Goal: Transaction & Acquisition: Purchase product/service

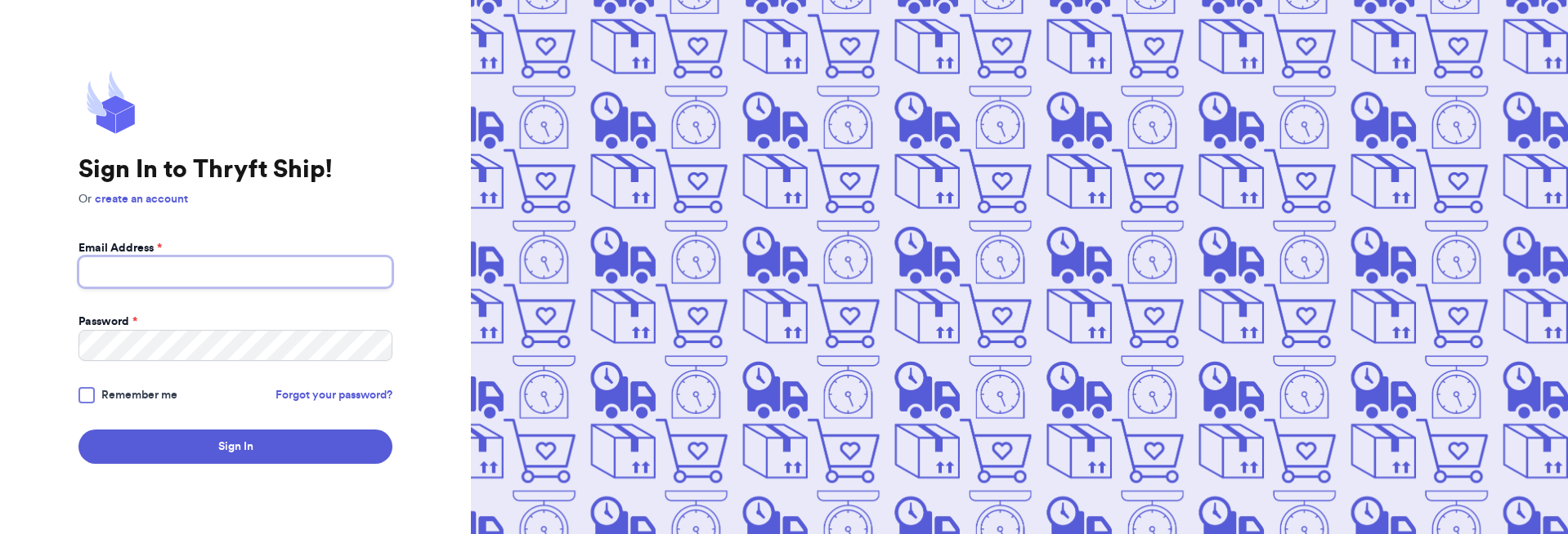
click at [264, 287] on input "Email Address *" at bounding box center [235, 272] width 314 height 31
click at [78, 430] on button "Sign In" at bounding box center [235, 447] width 314 height 34
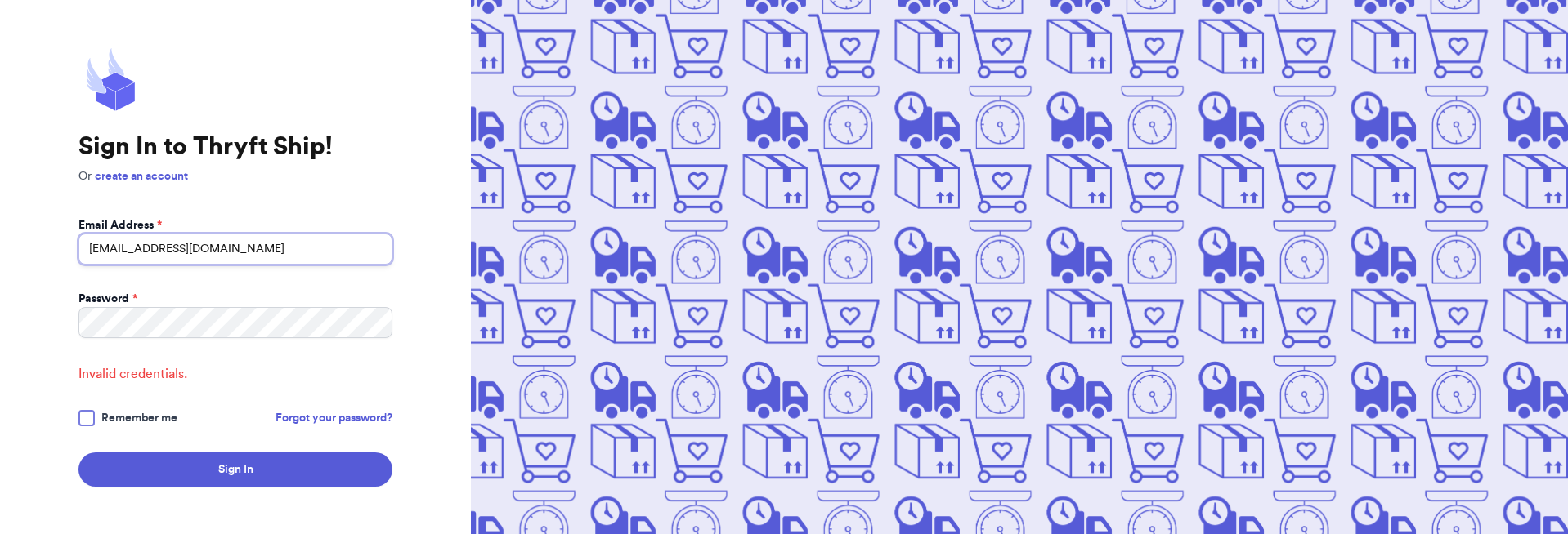
click at [123, 247] on input "[EMAIL_ADDRESS][DOMAIN_NAME]" at bounding box center [235, 249] width 314 height 31
drag, startPoint x: 139, startPoint y: 246, endPoint x: 118, endPoint y: 246, distance: 21.0
click at [118, 246] on input "[EMAIL_ADDRESS][DOMAIN_NAME]" at bounding box center [235, 249] width 314 height 31
type input "[EMAIL_ADDRESS][DOMAIN_NAME]"
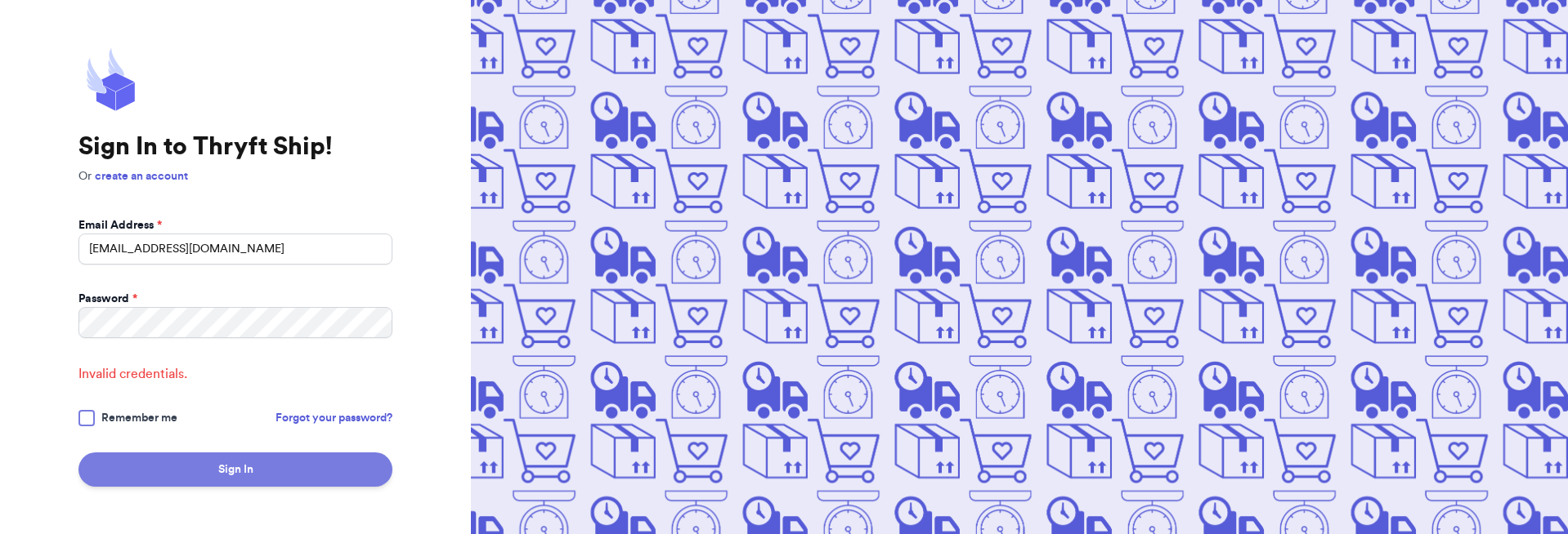
click at [125, 480] on button "Sign In" at bounding box center [235, 469] width 314 height 34
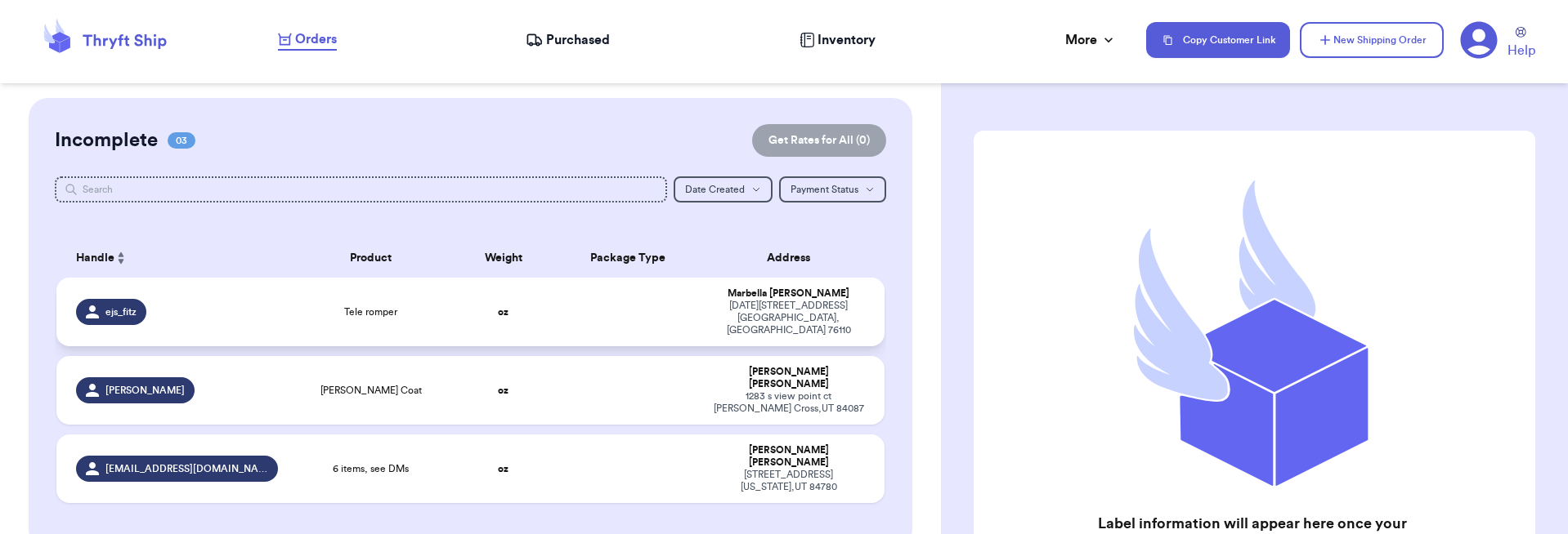
click at [654, 299] on td at bounding box center [628, 312] width 149 height 69
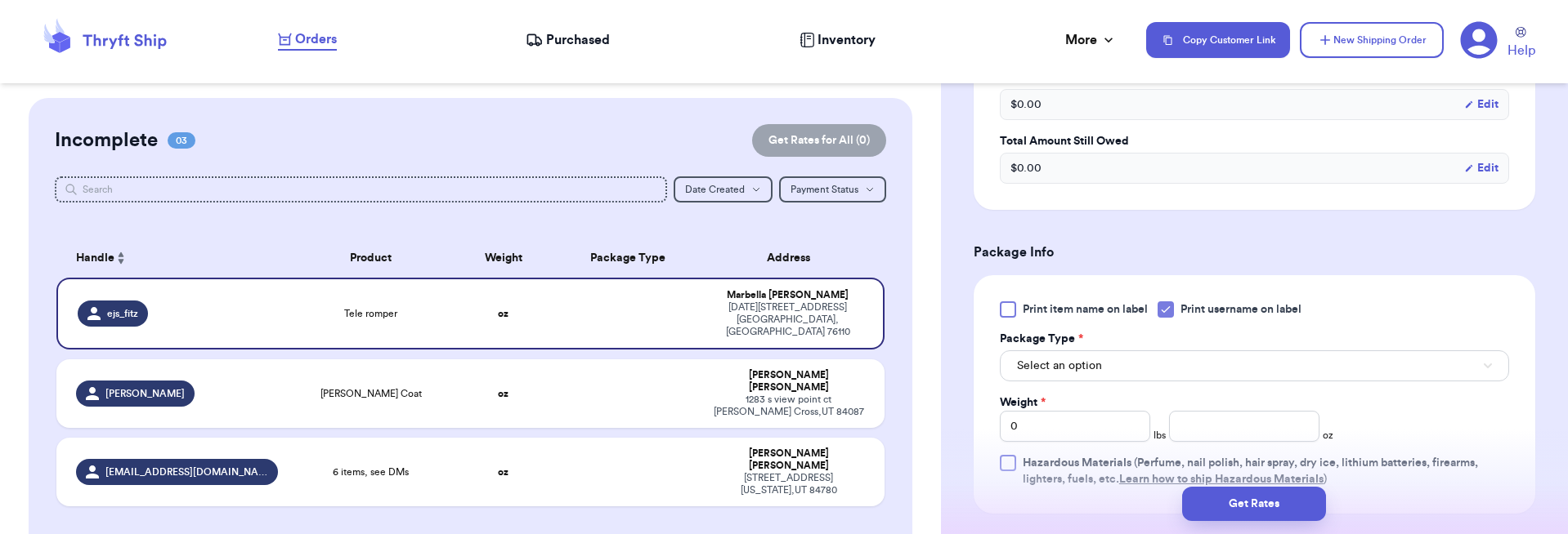
scroll to position [572, 0]
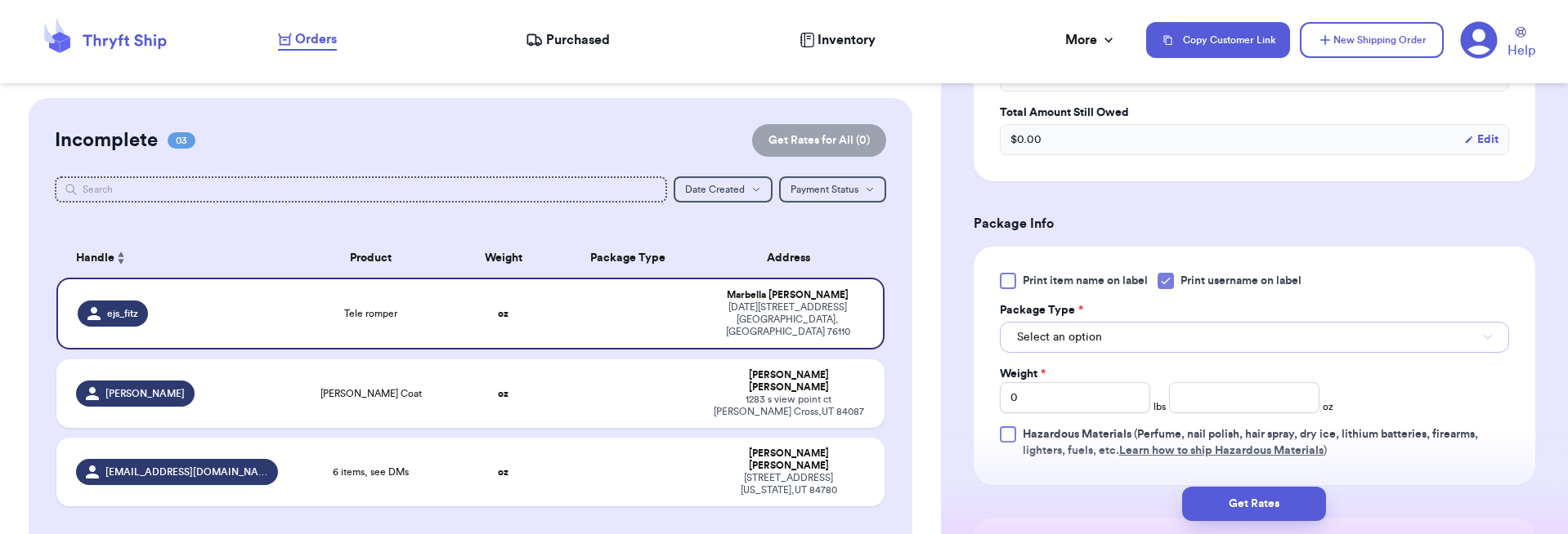
click at [1087, 332] on span "Select an option" at bounding box center [1059, 336] width 85 height 16
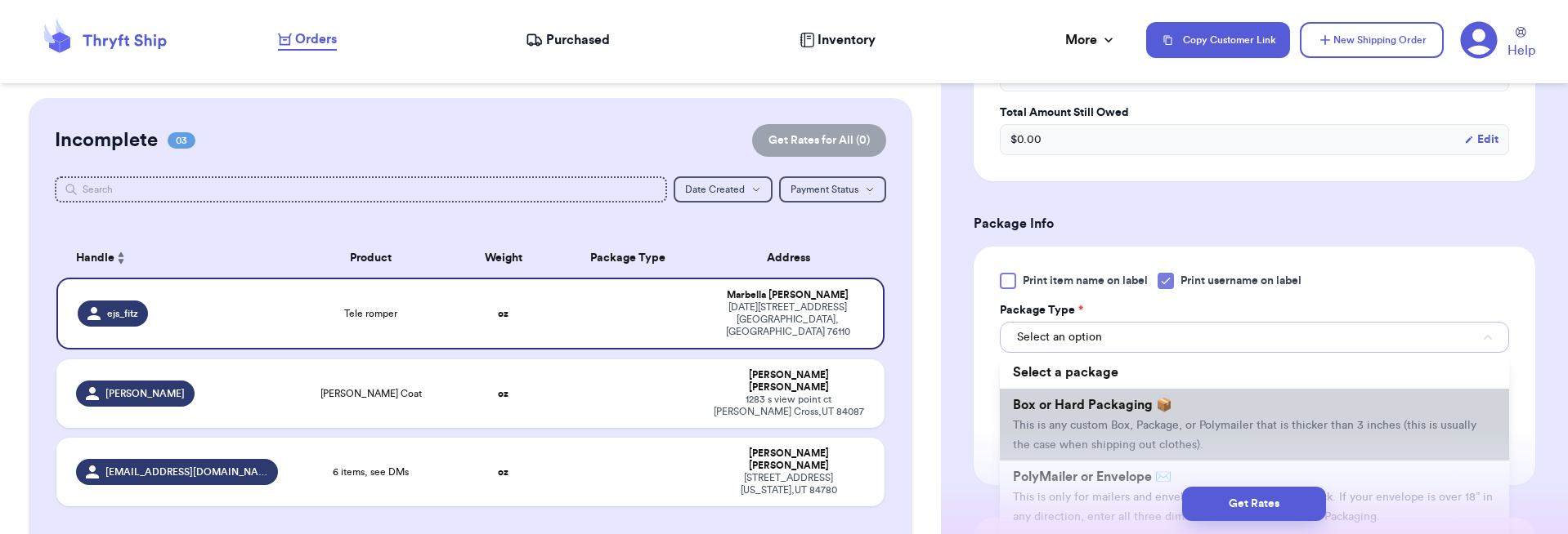
scroll to position [82, 0]
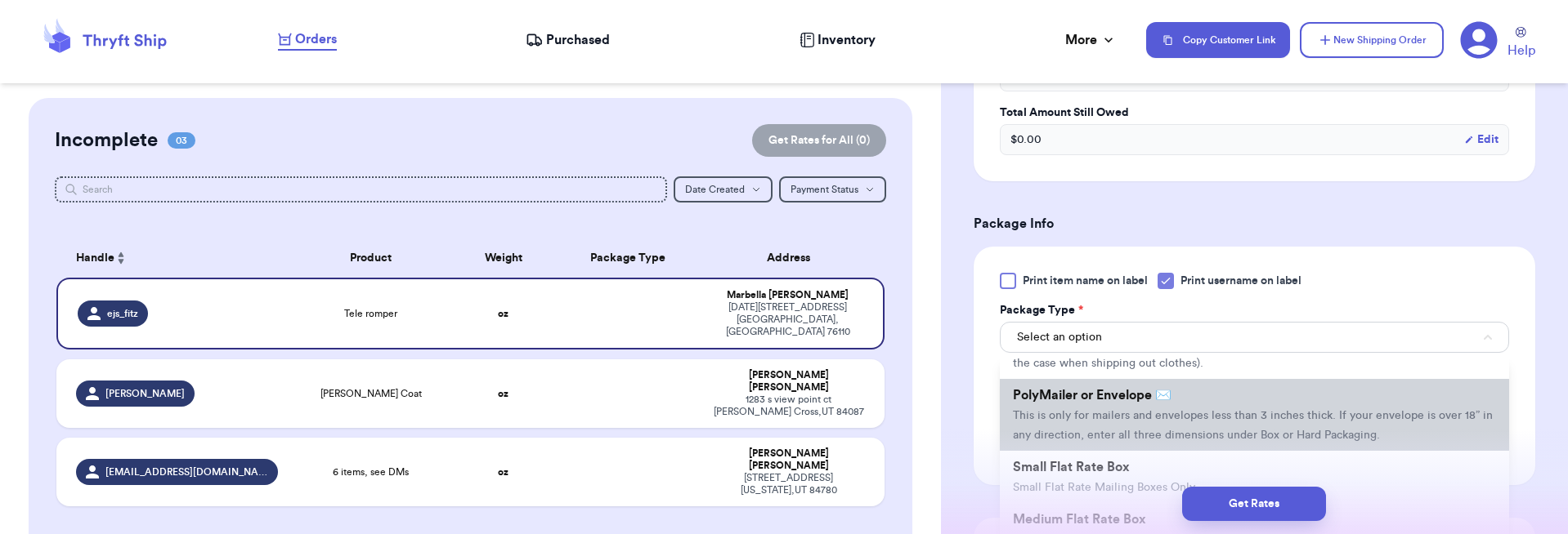
click at [1066, 404] on li "PolyMailer or Envelope ✉️ This is only for mailers and envelopes less than 3 in…" at bounding box center [1254, 415] width 509 height 71
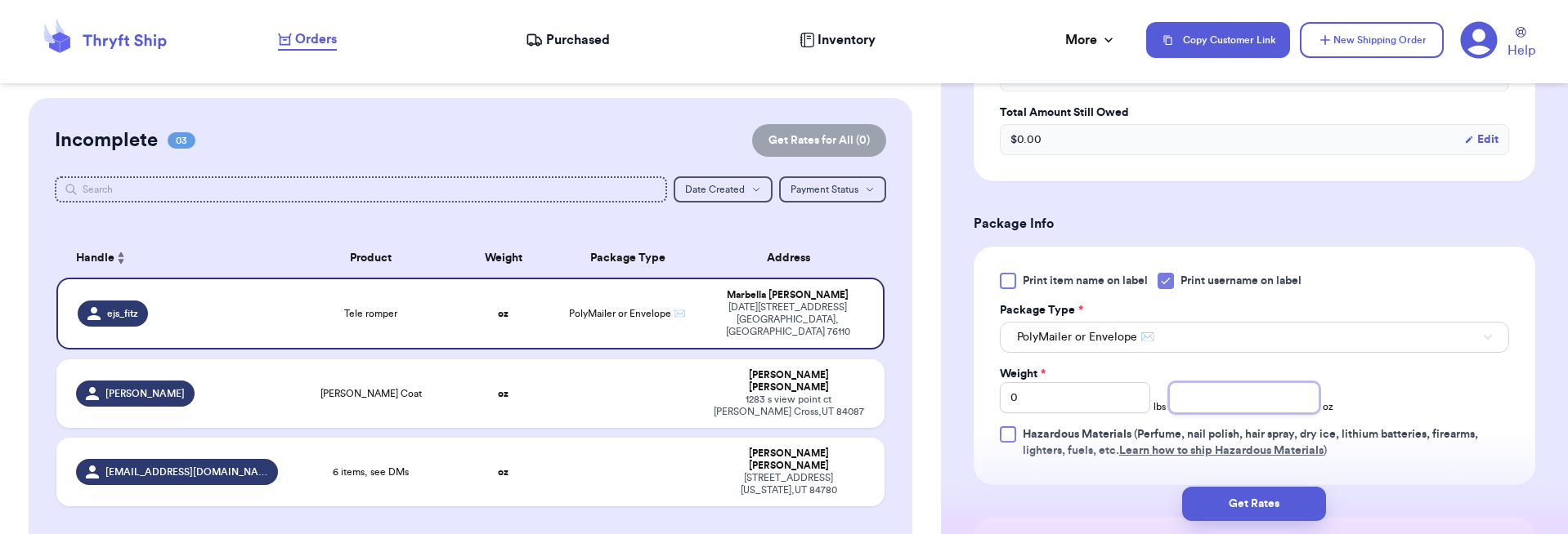
click at [1218, 396] on input "number" at bounding box center [1244, 398] width 151 height 31
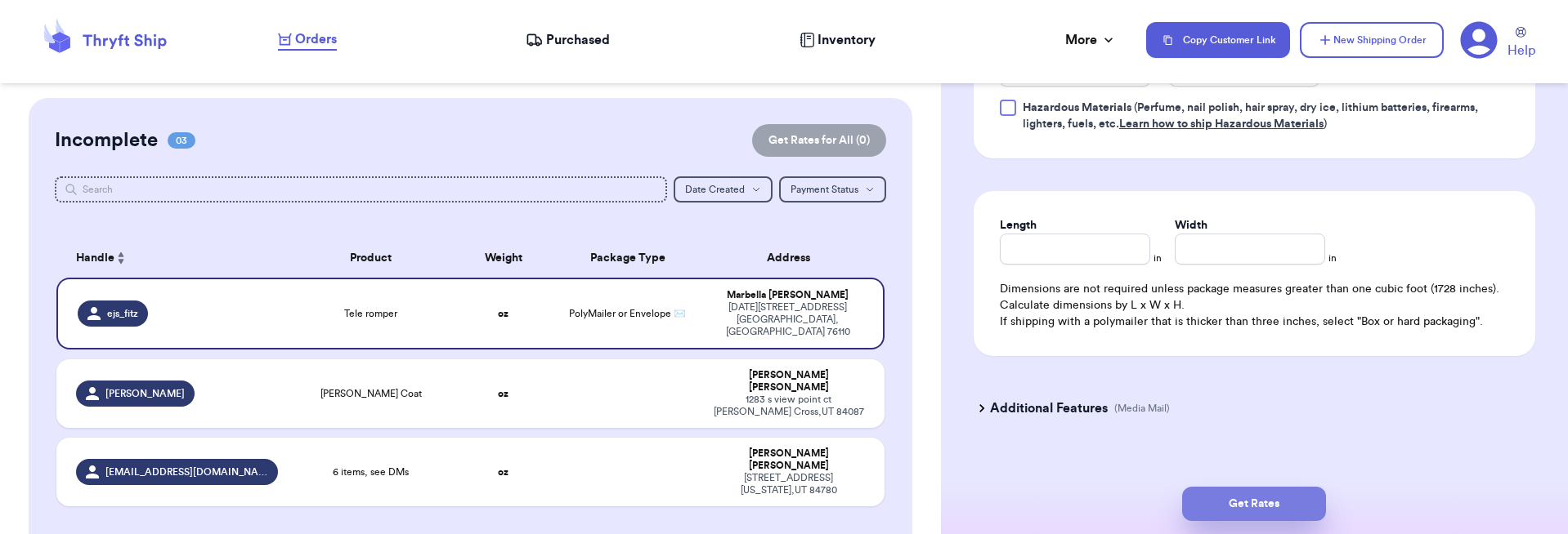
click at [1215, 496] on button "Get Rates" at bounding box center [1253, 504] width 144 height 34
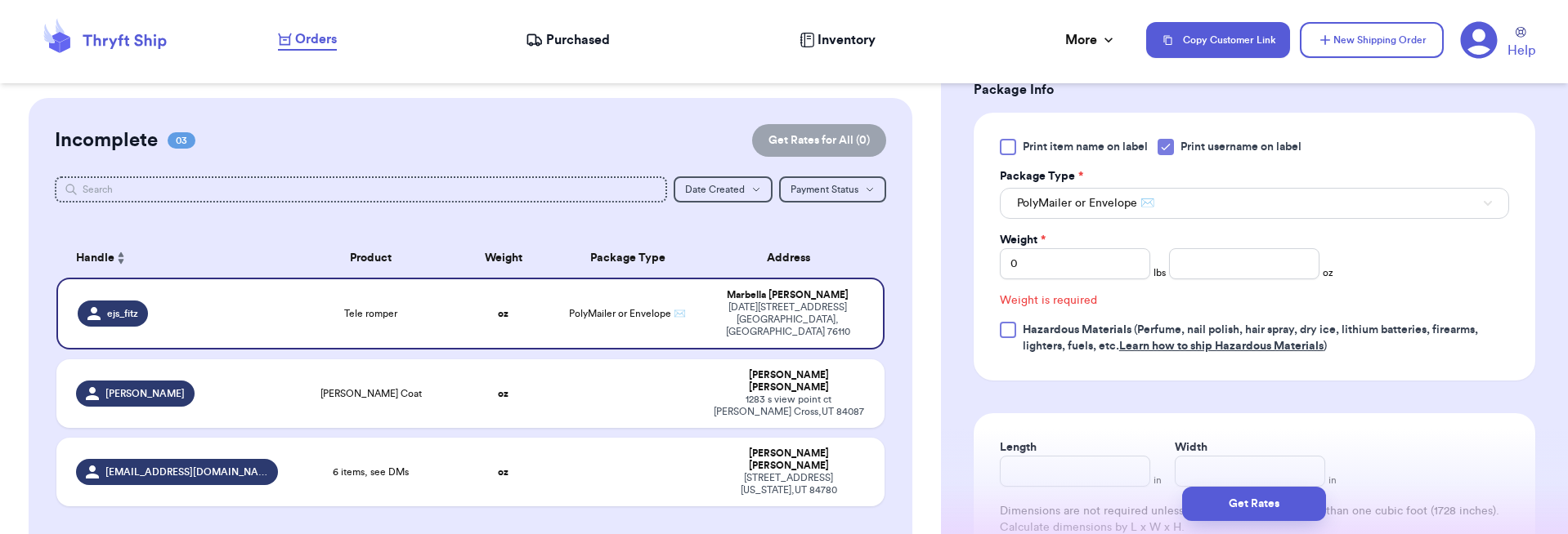
scroll to position [702, 0]
click at [1253, 272] on input "number" at bounding box center [1244, 267] width 151 height 31
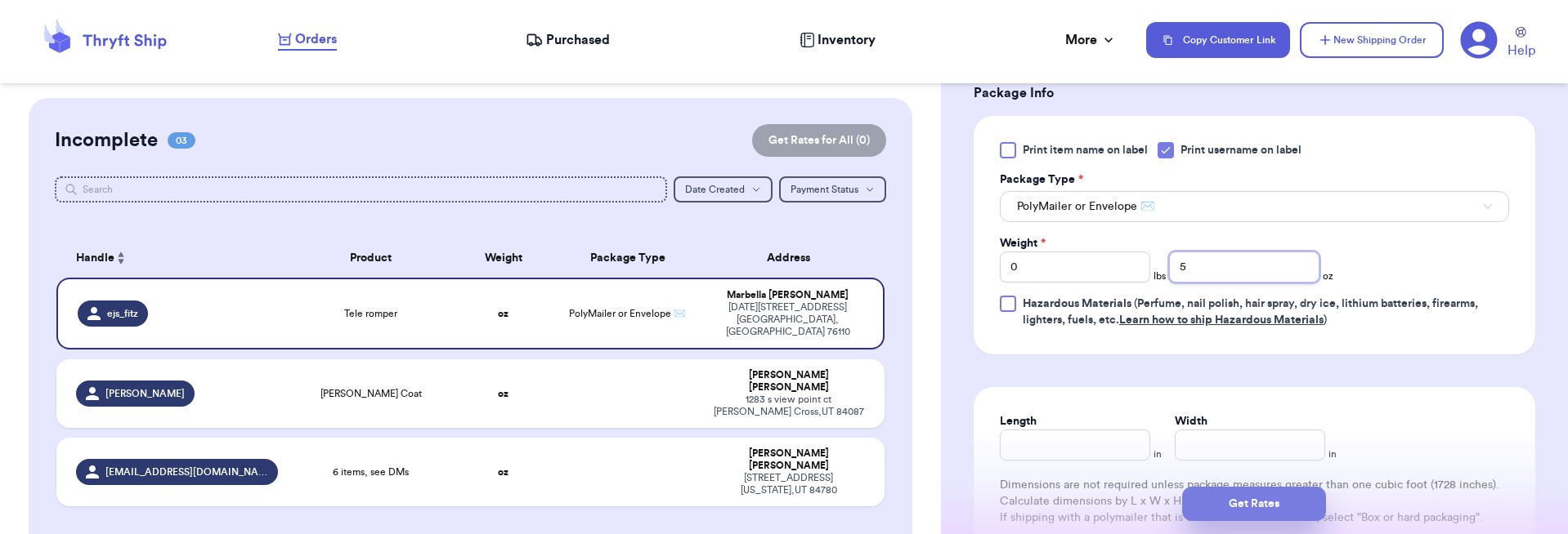
type input "5"
click at [1257, 508] on button "Get Rates" at bounding box center [1253, 504] width 144 height 34
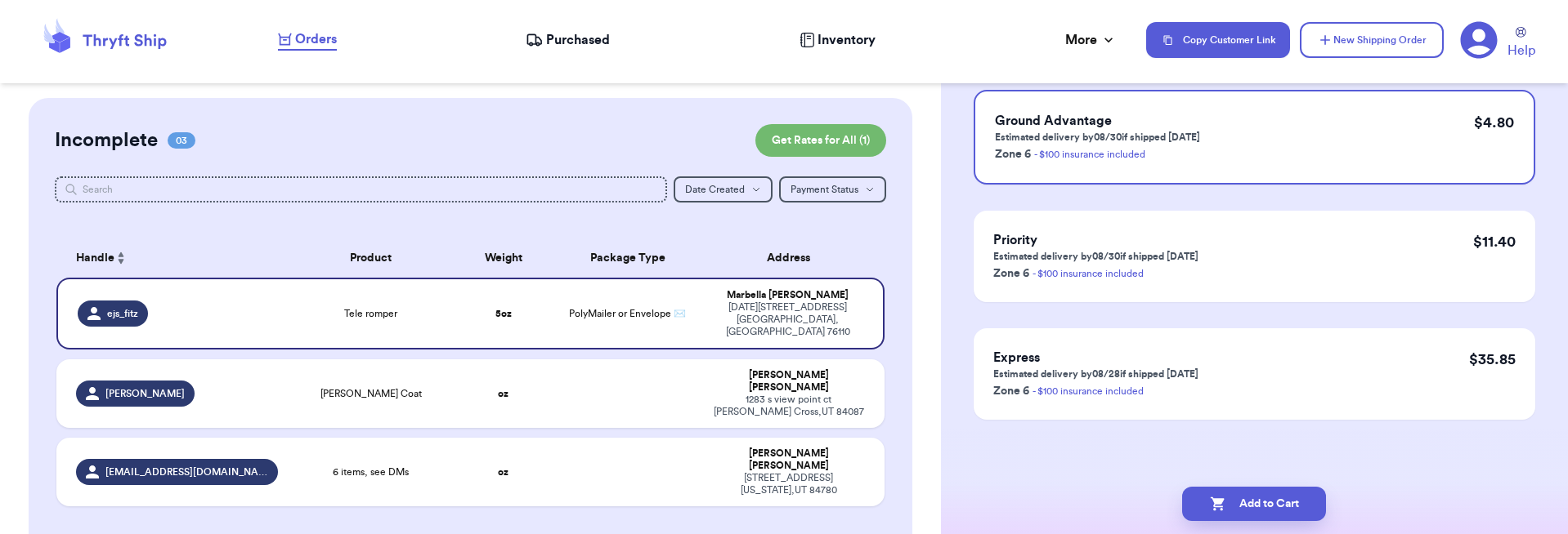
scroll to position [0, 0]
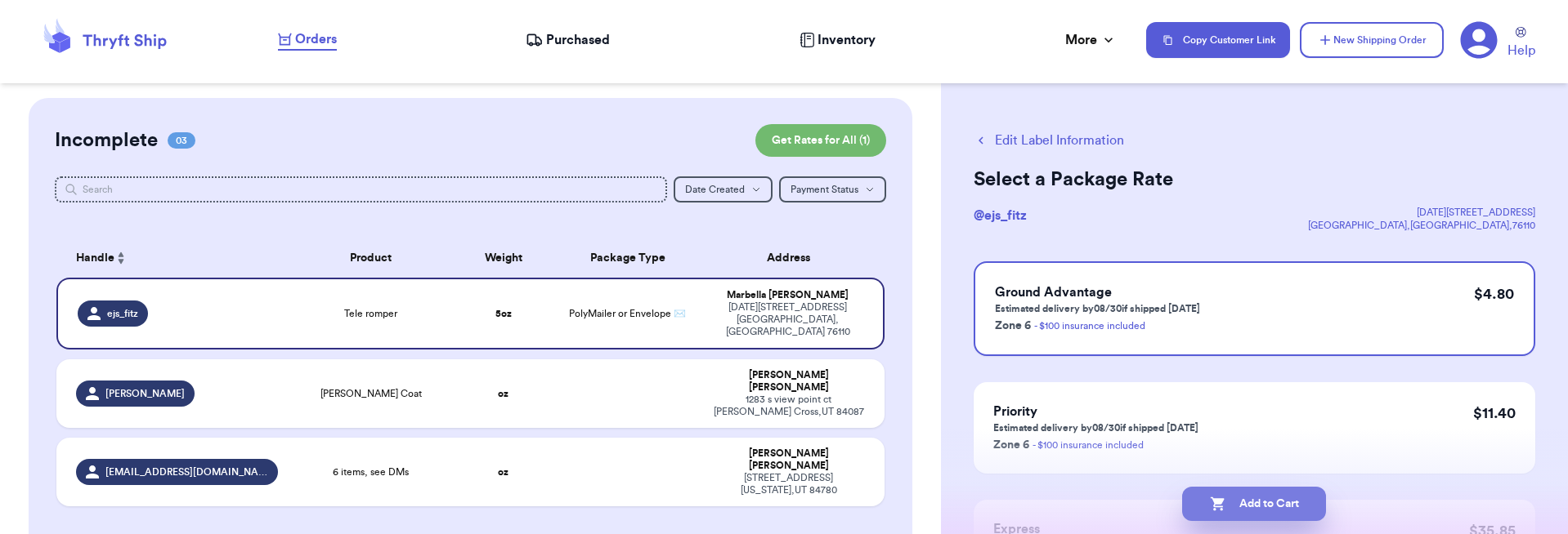
click at [1236, 507] on button "Add to Cart" at bounding box center [1253, 504] width 144 height 34
checkbox input "true"
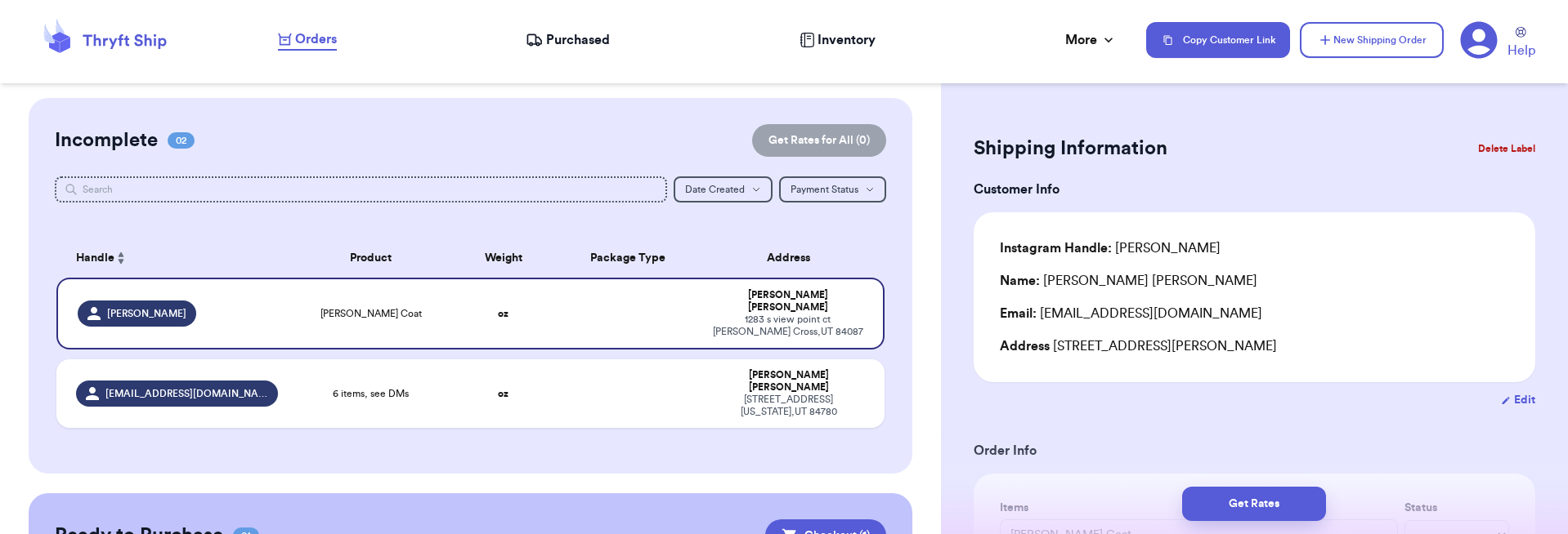
click at [564, 43] on span "Purchased" at bounding box center [578, 40] width 64 height 19
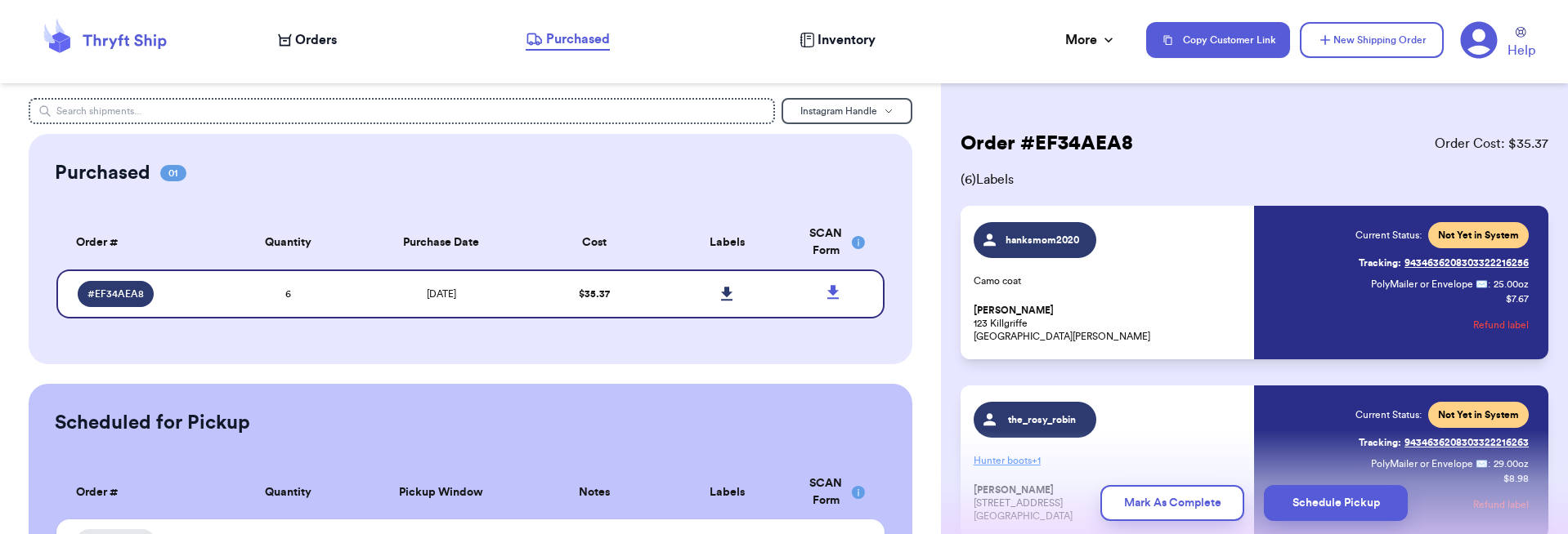
click at [298, 43] on span "Orders" at bounding box center [316, 40] width 42 height 19
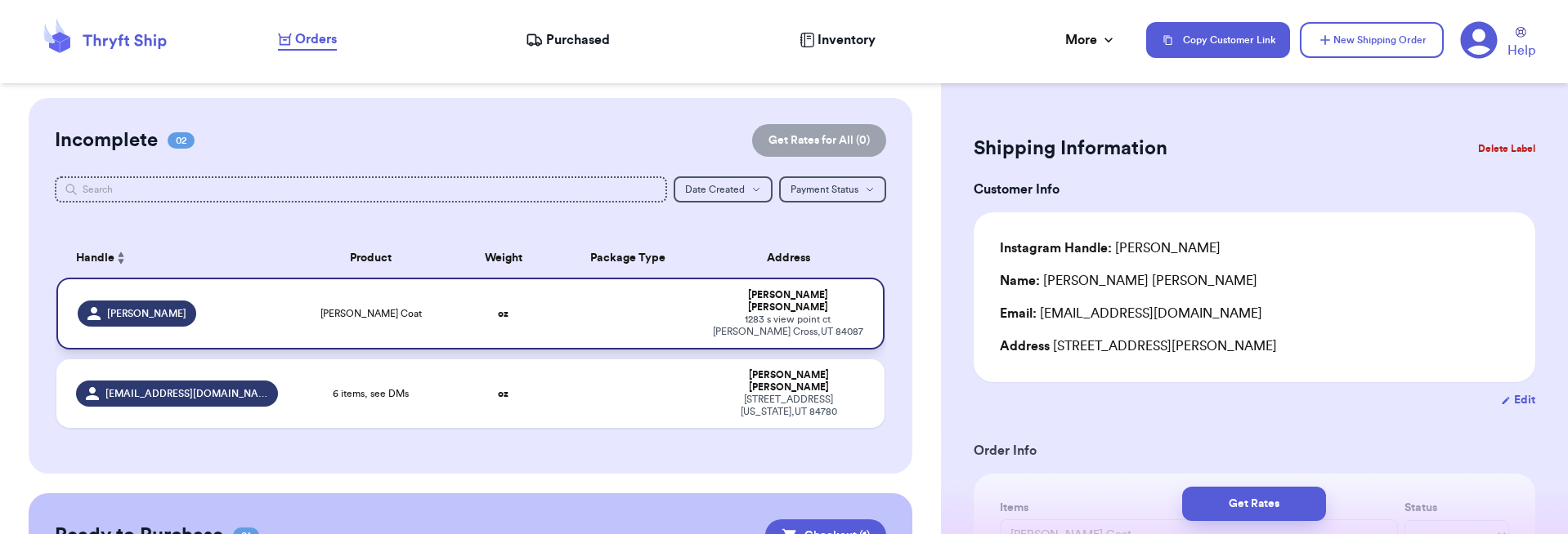
click at [328, 309] on div "[PERSON_NAME] Coat" at bounding box center [371, 314] width 146 height 13
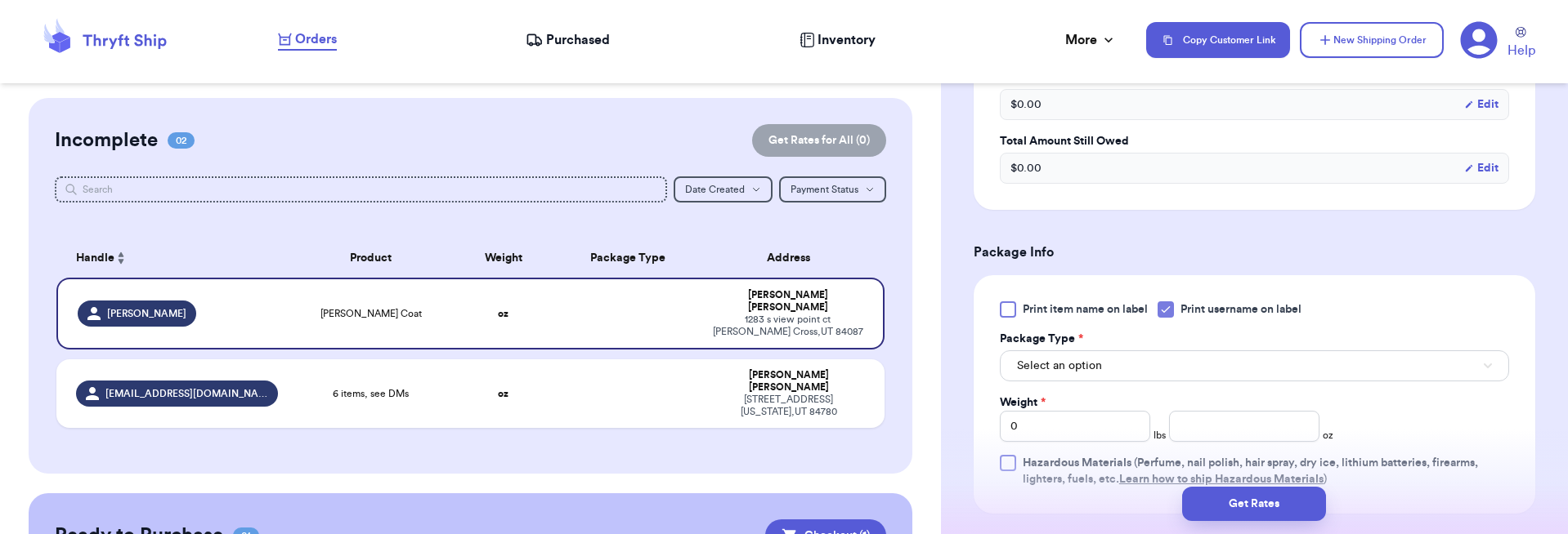
scroll to position [572, 0]
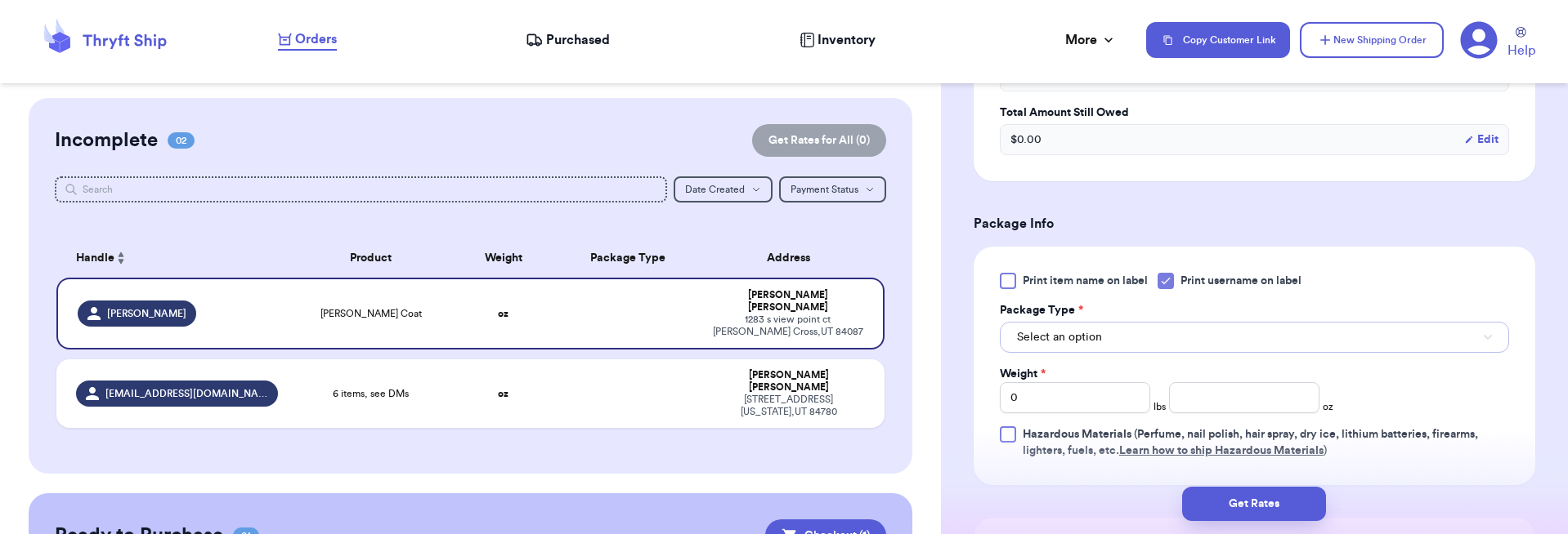
click at [1101, 338] on button "Select an option" at bounding box center [1254, 337] width 509 height 31
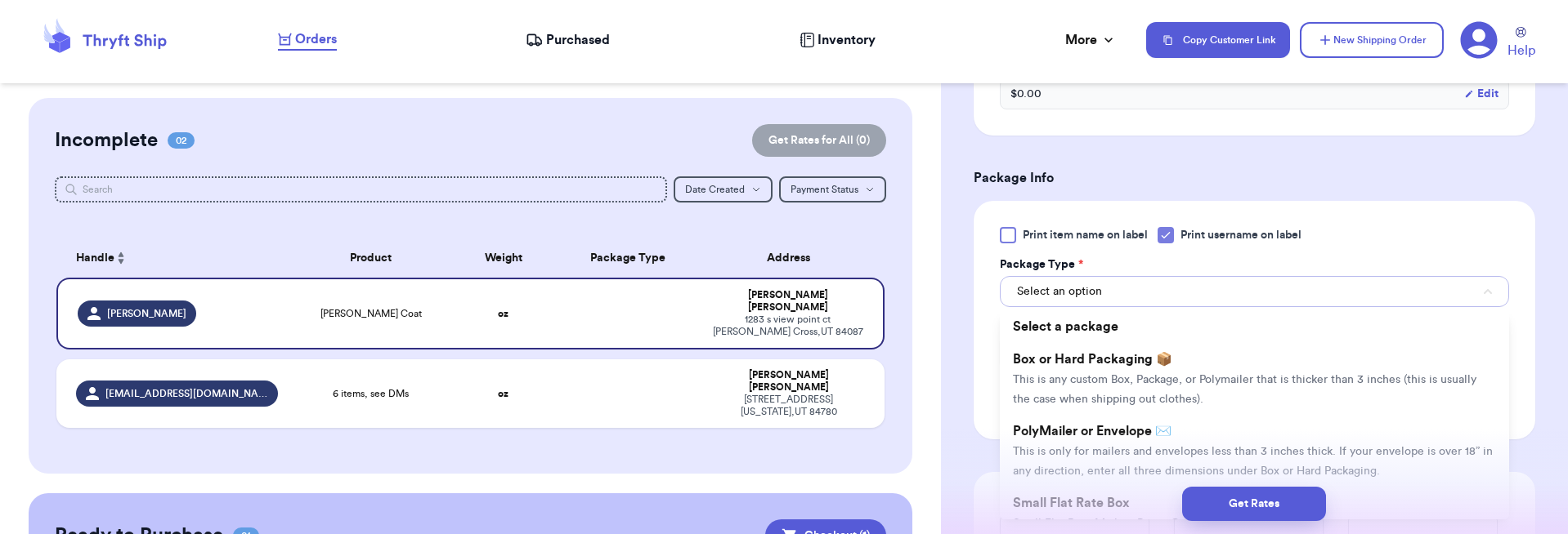
scroll to position [735, 0]
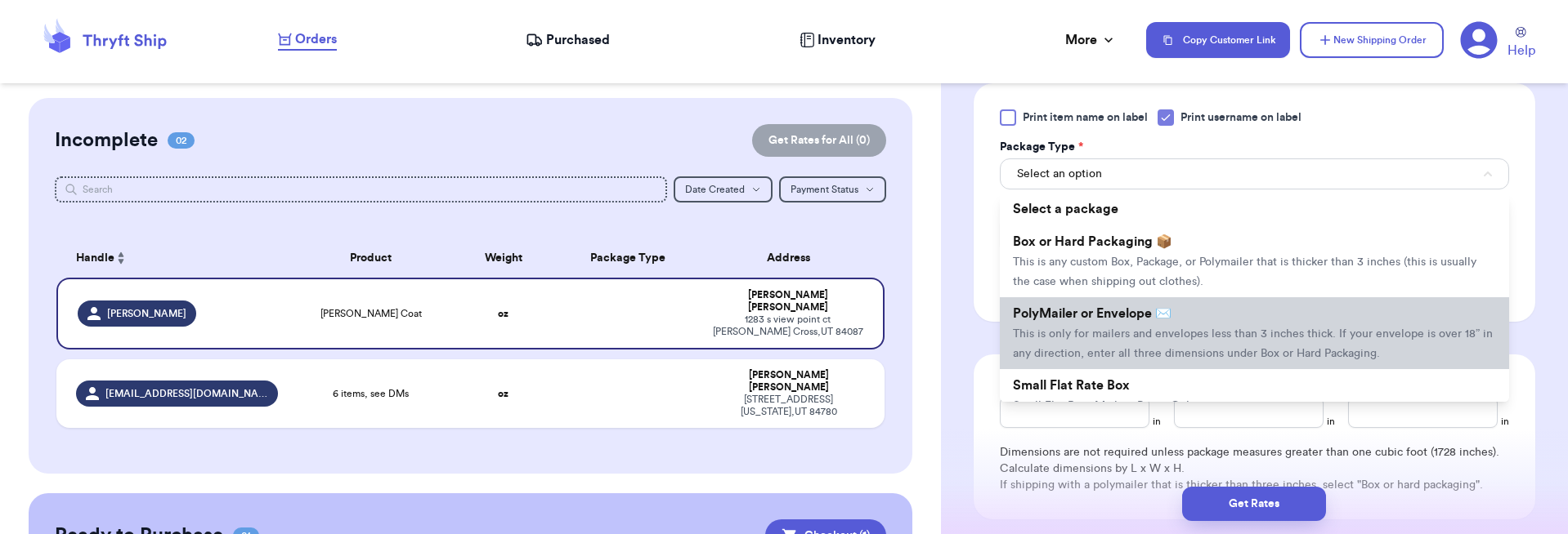
click at [1123, 337] on span "This is only for mailers and envelopes less than 3 inches thick. If your envelo…" at bounding box center [1252, 343] width 480 height 31
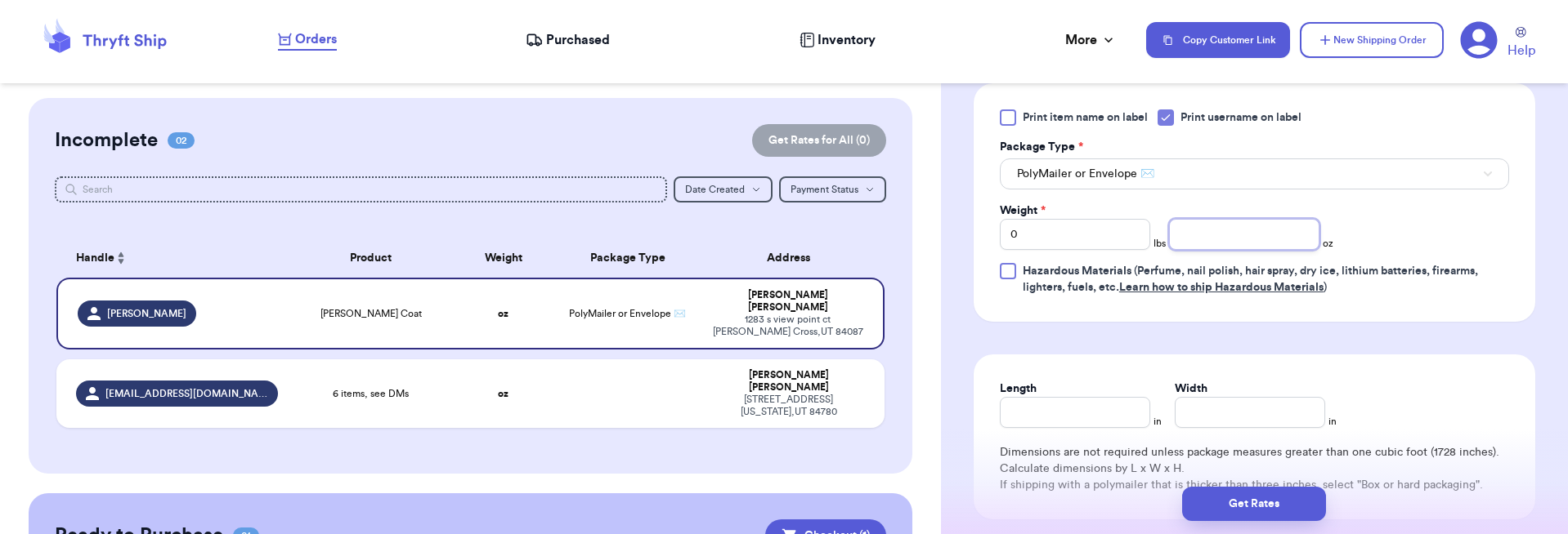
click at [1225, 241] on input "number" at bounding box center [1244, 234] width 151 height 31
type input "25"
click at [1141, 344] on form "Shipping Information Delete Label Customer Info Instagram Handle: [PERSON_NAME]…" at bounding box center [1254, 0] width 561 height 1209
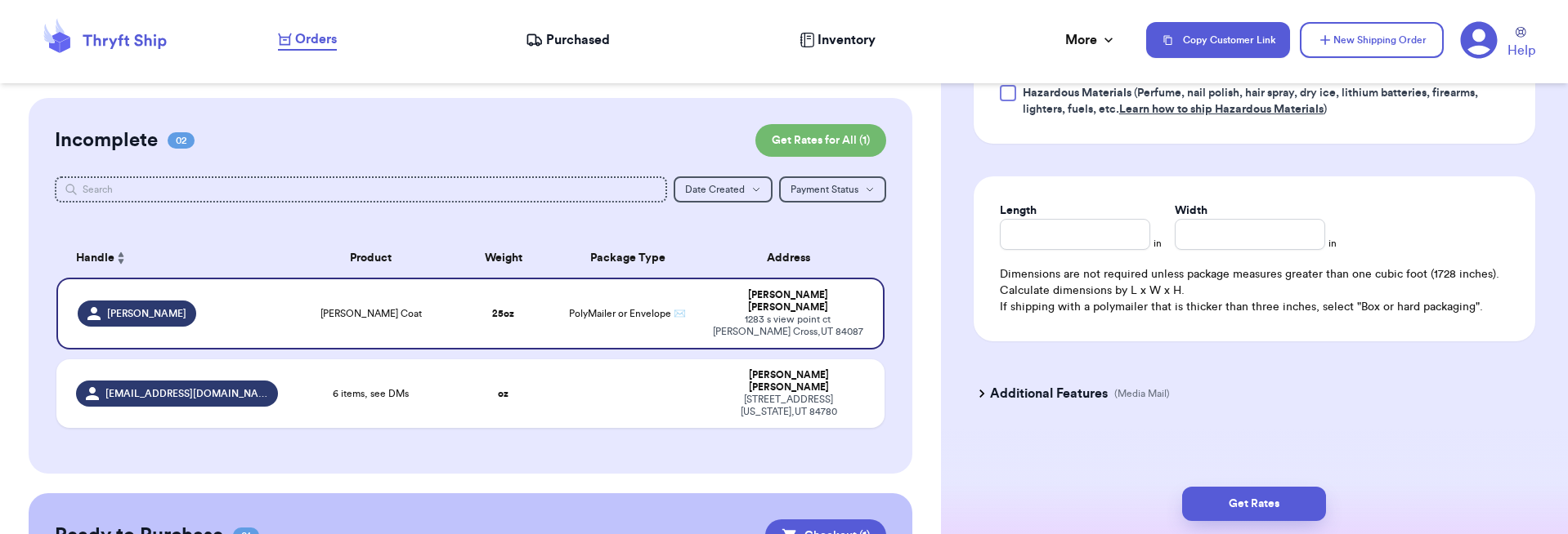
scroll to position [920, 0]
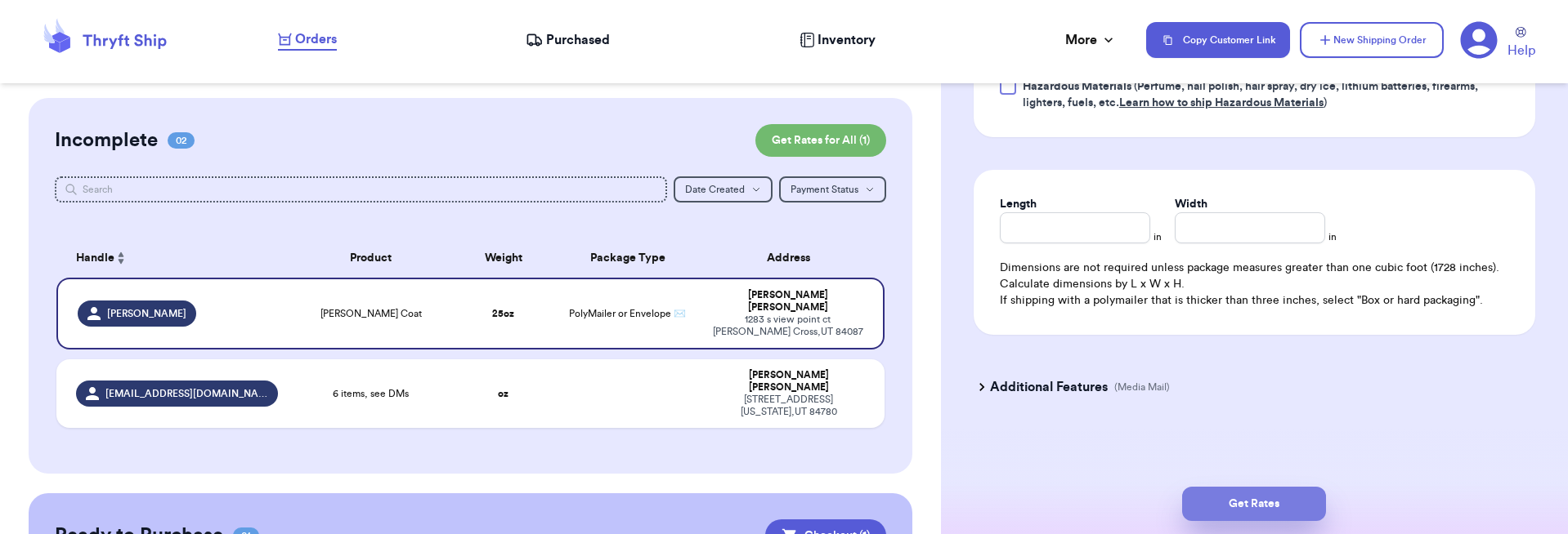
click at [1241, 500] on button "Get Rates" at bounding box center [1253, 504] width 144 height 34
type input "1"
type input "9"
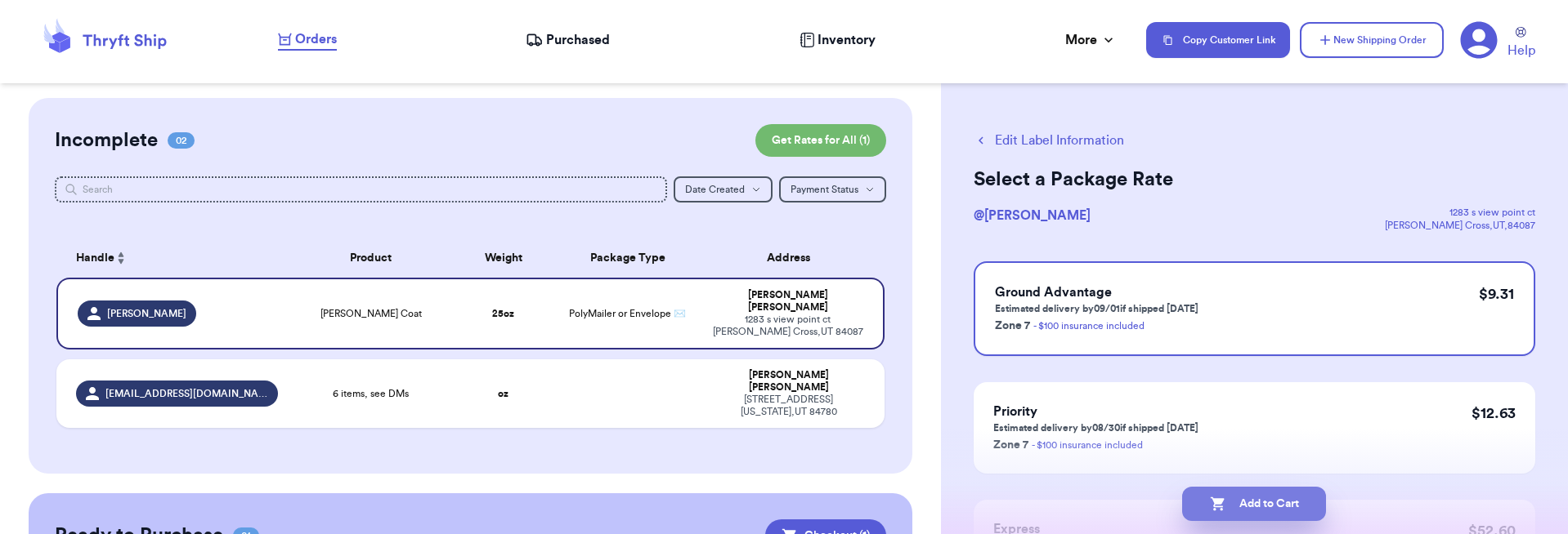
click at [1252, 505] on button "Add to Cart" at bounding box center [1253, 504] width 144 height 34
checkbox input "true"
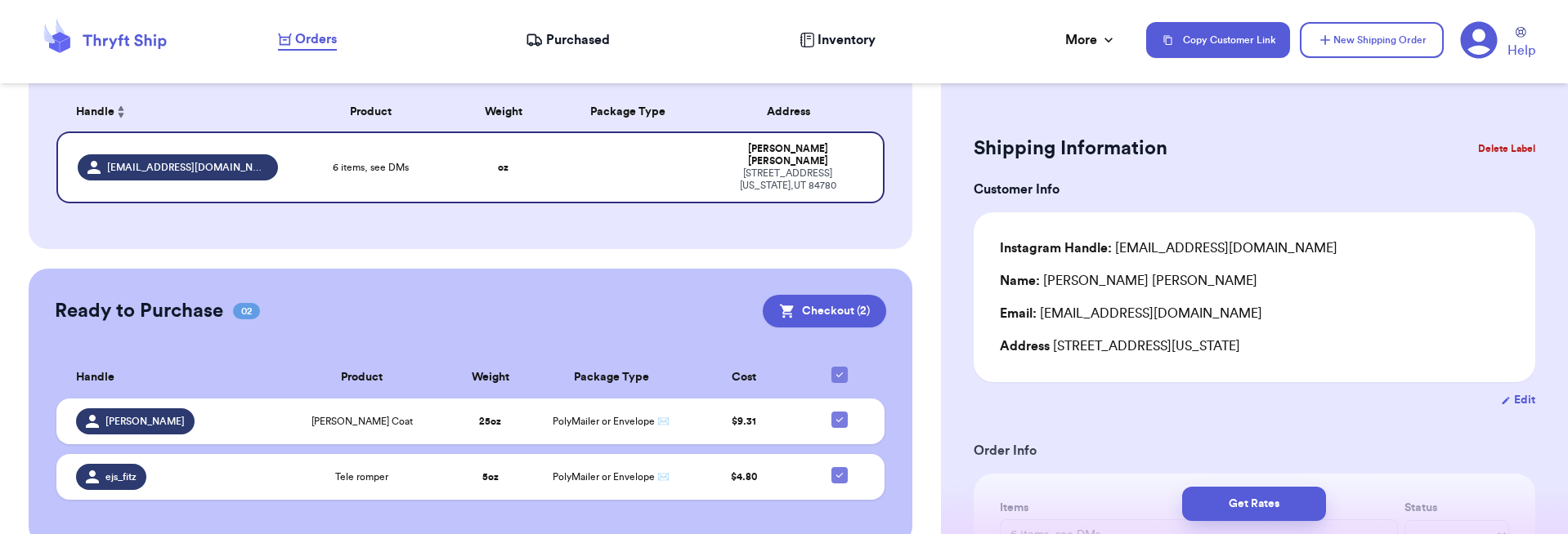
scroll to position [165, 0]
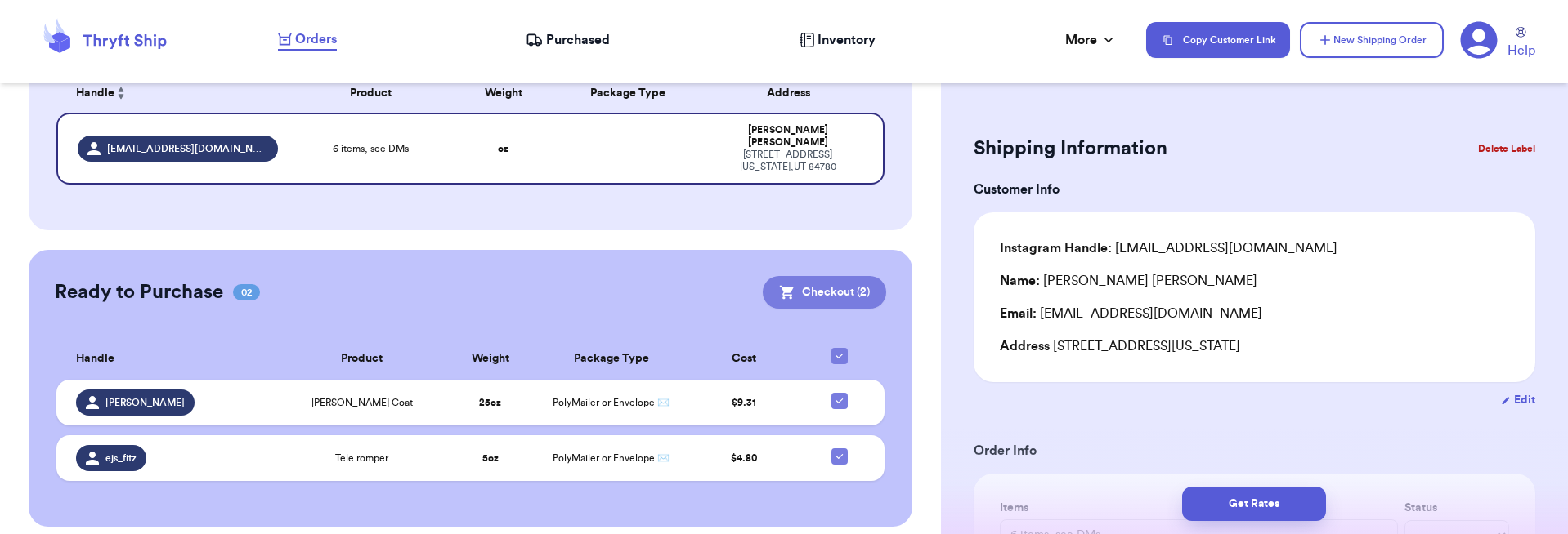
click at [796, 288] on button "Checkout ( 2 )" at bounding box center [824, 292] width 124 height 33
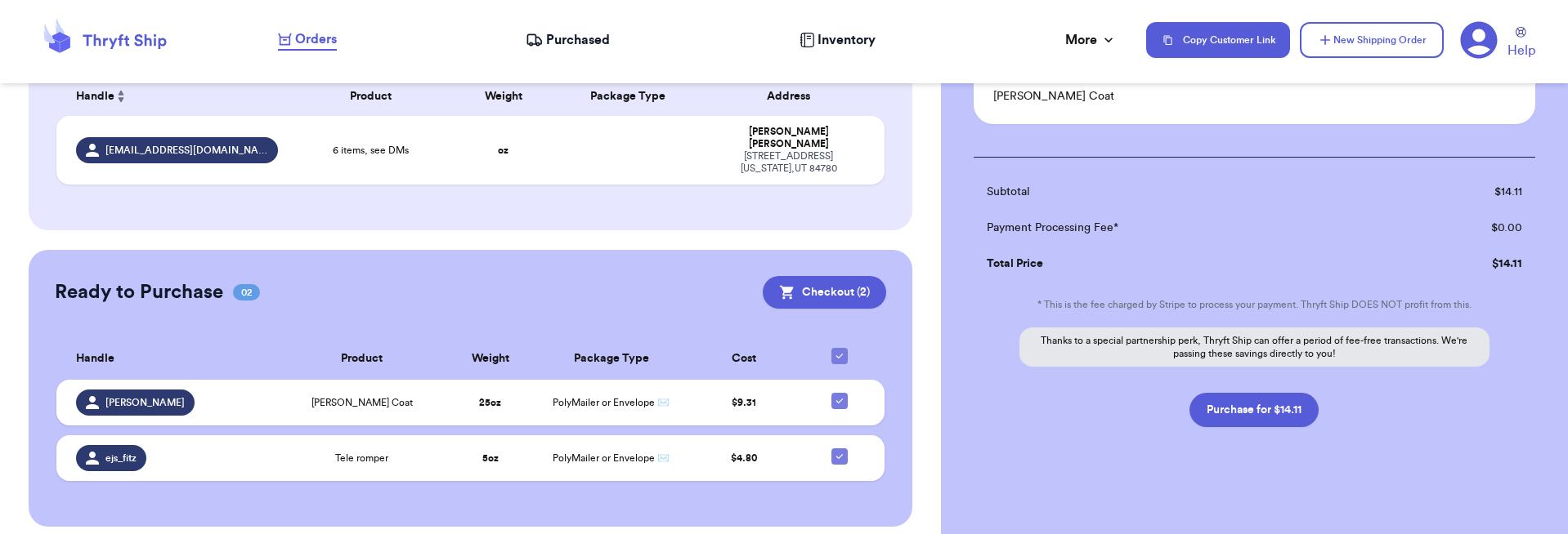
scroll to position [299, 0]
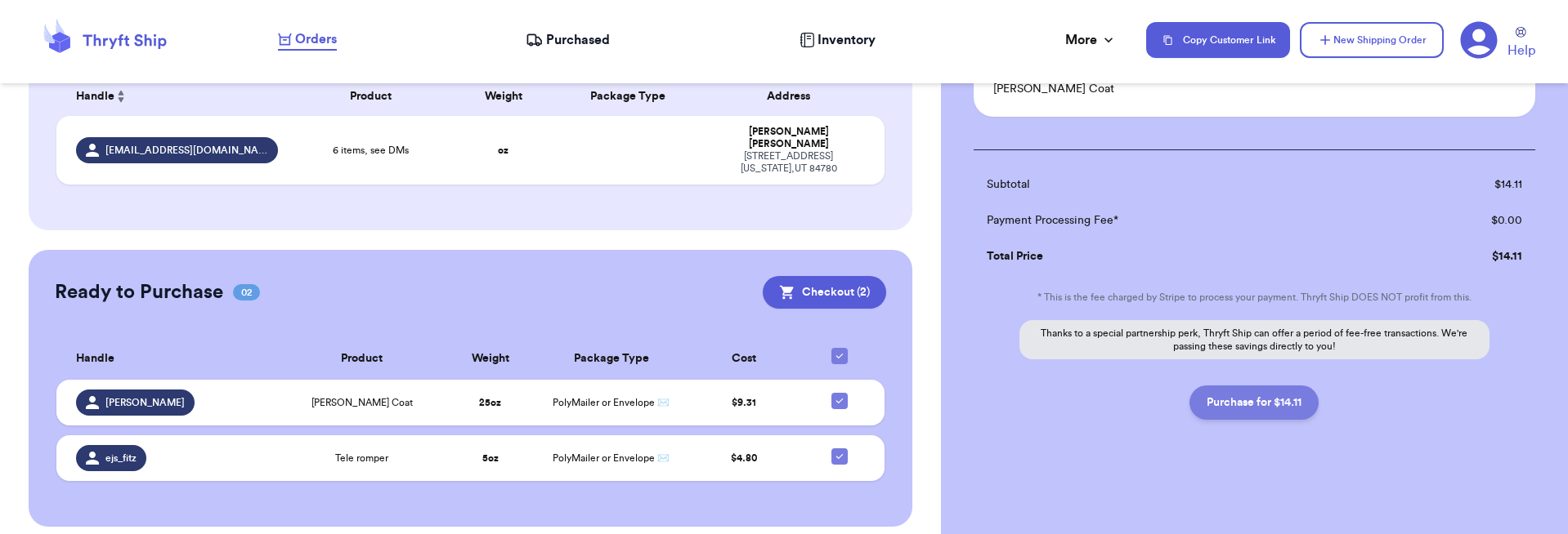
click at [1208, 399] on button "Purchase for $14.11" at bounding box center [1253, 402] width 129 height 34
checkbox input "false"
checkbox input "true"
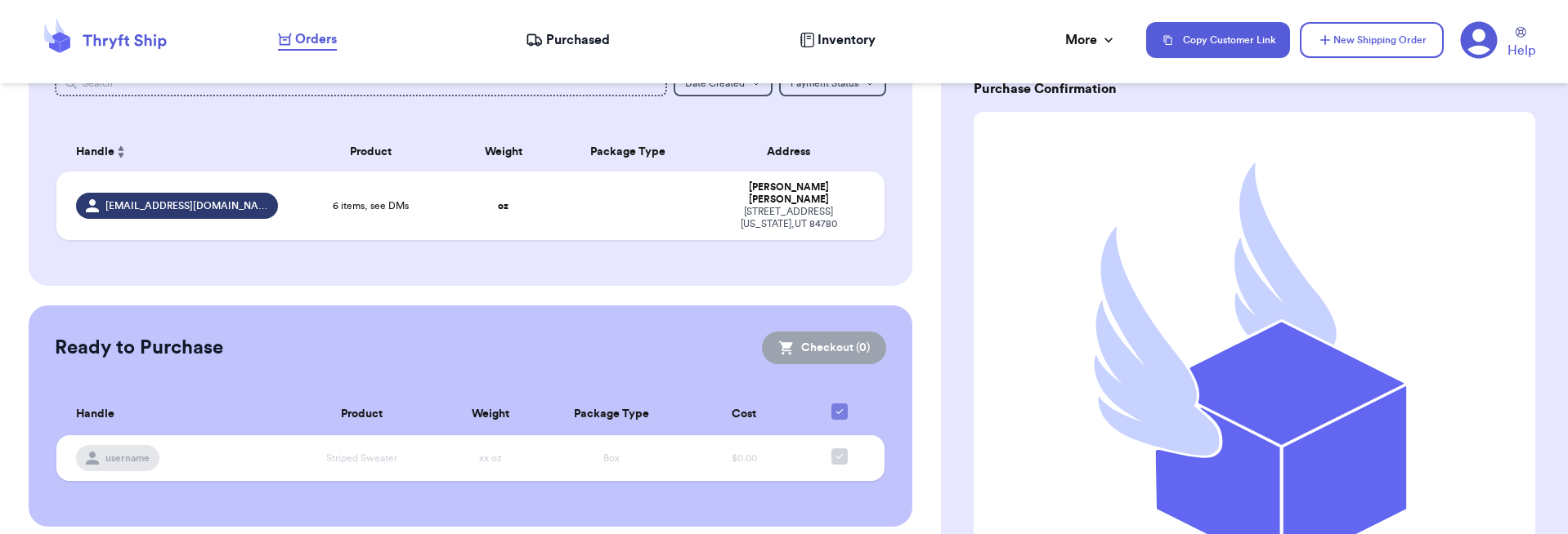
scroll to position [0, 0]
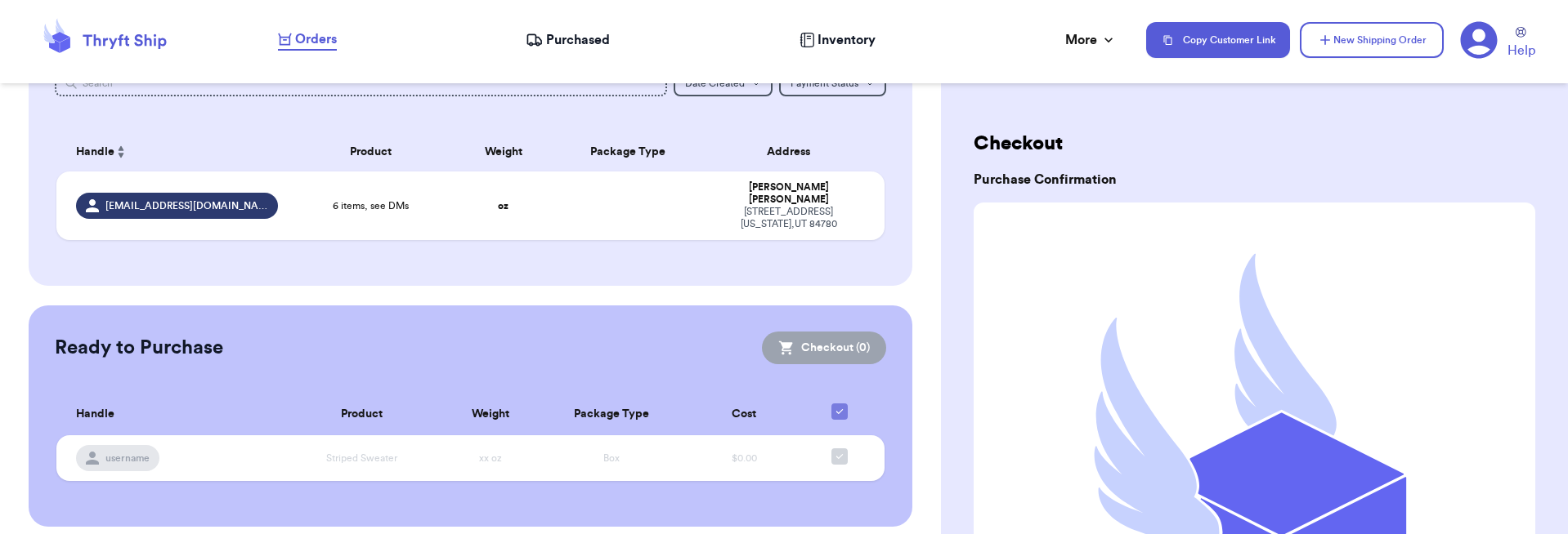
click at [549, 51] on nav "Orders Purchased Inventory More Stats Completed Orders Copy Customer Link New S…" at bounding box center [915, 40] width 1306 height 54
click at [548, 39] on span "Purchased" at bounding box center [578, 40] width 64 height 19
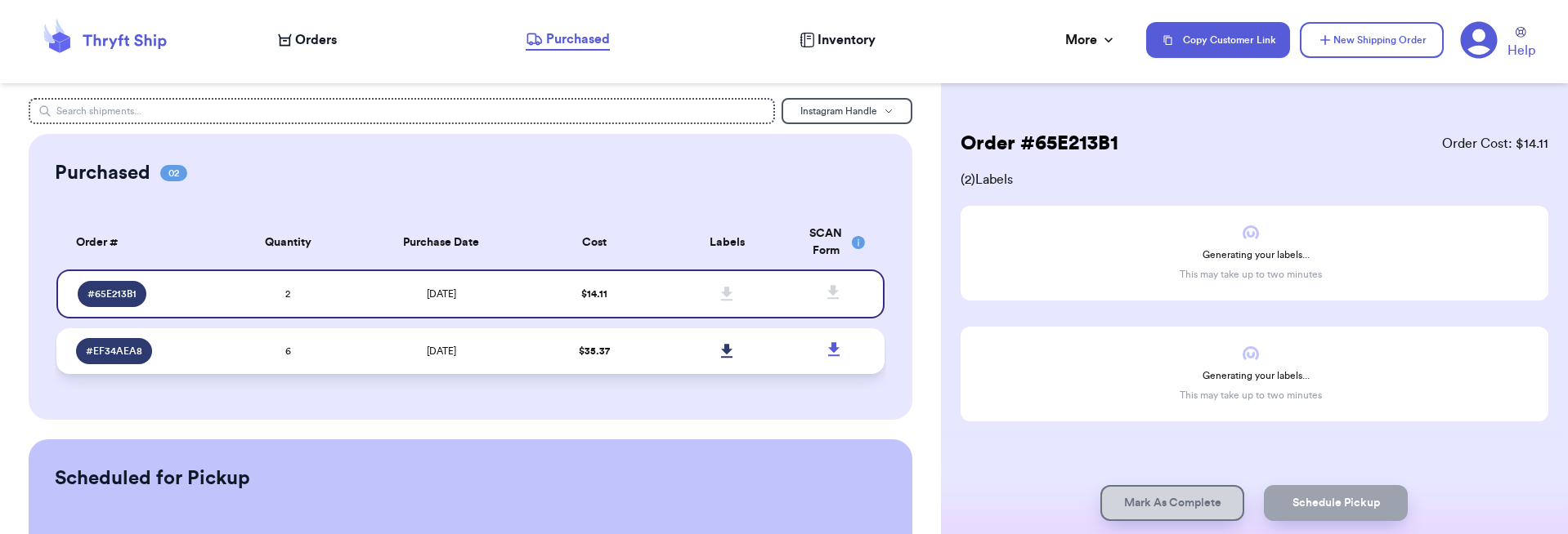
click at [721, 346] on icon at bounding box center [727, 351] width 13 height 14
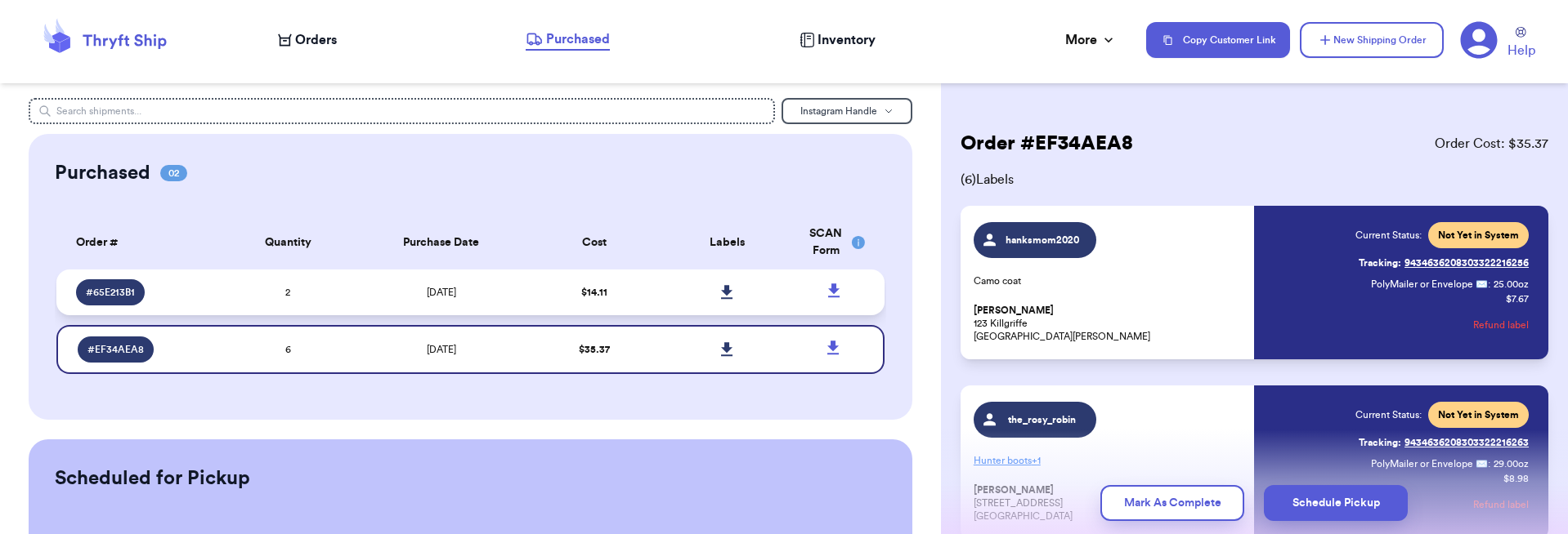
click at [721, 291] on icon at bounding box center [727, 292] width 12 height 14
